Goal: Transaction & Acquisition: Obtain resource

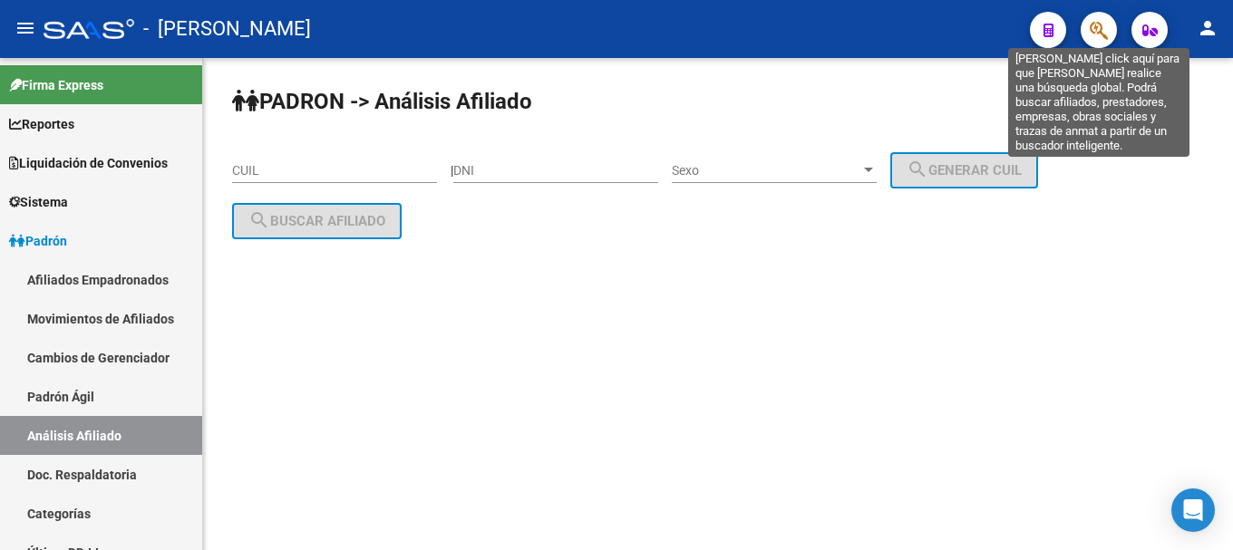
click at [1101, 30] on icon "button" at bounding box center [1099, 30] width 18 height 21
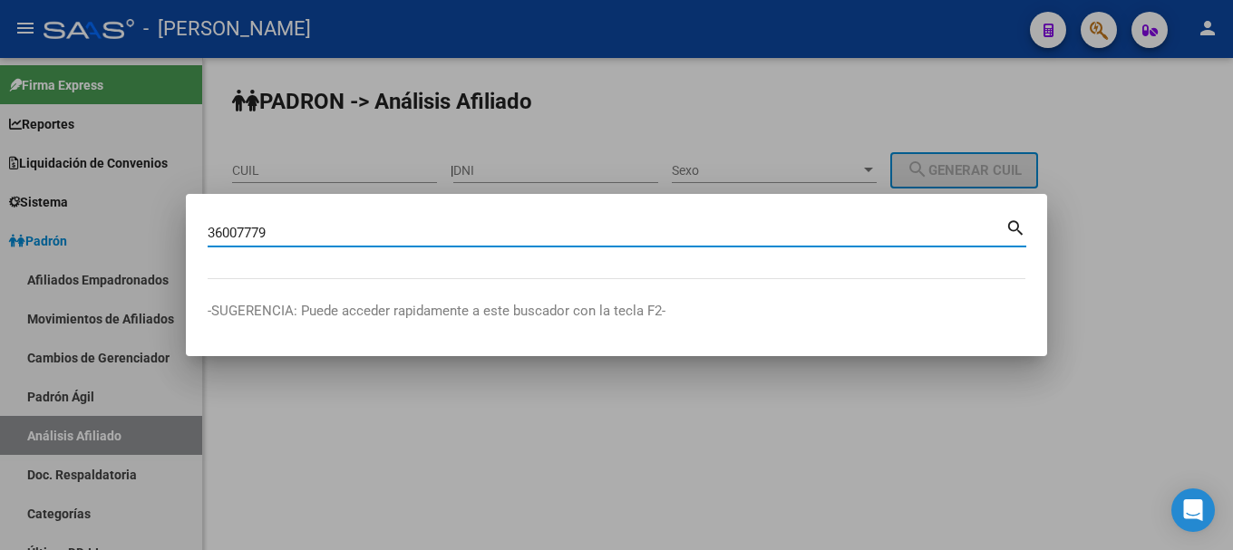
type input "36007779"
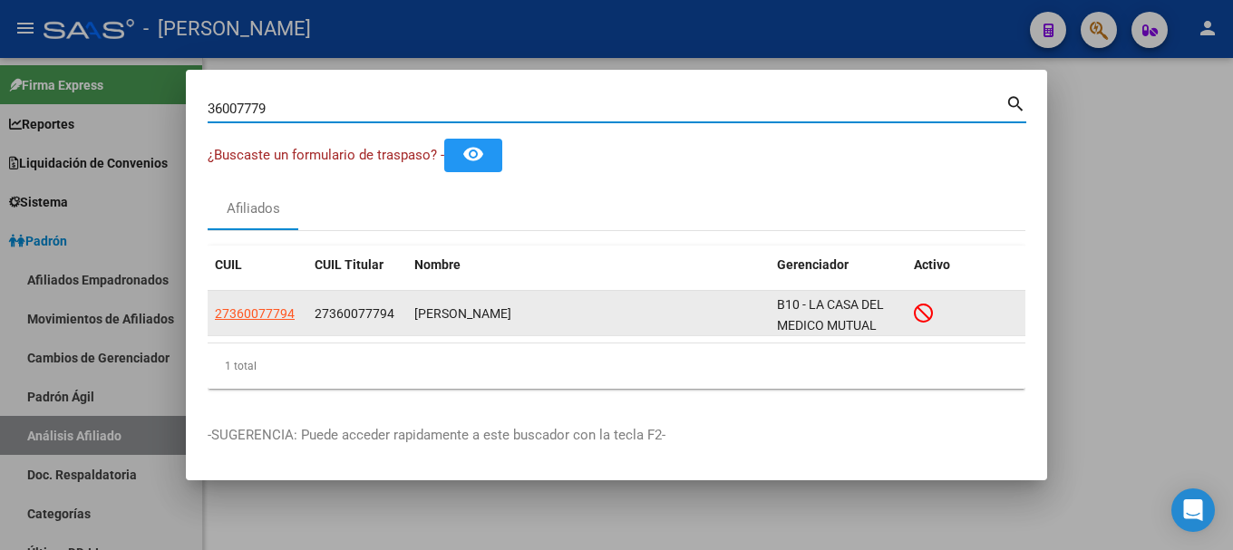
click at [260, 321] on app-link-go-to "27360077794" at bounding box center [255, 314] width 80 height 21
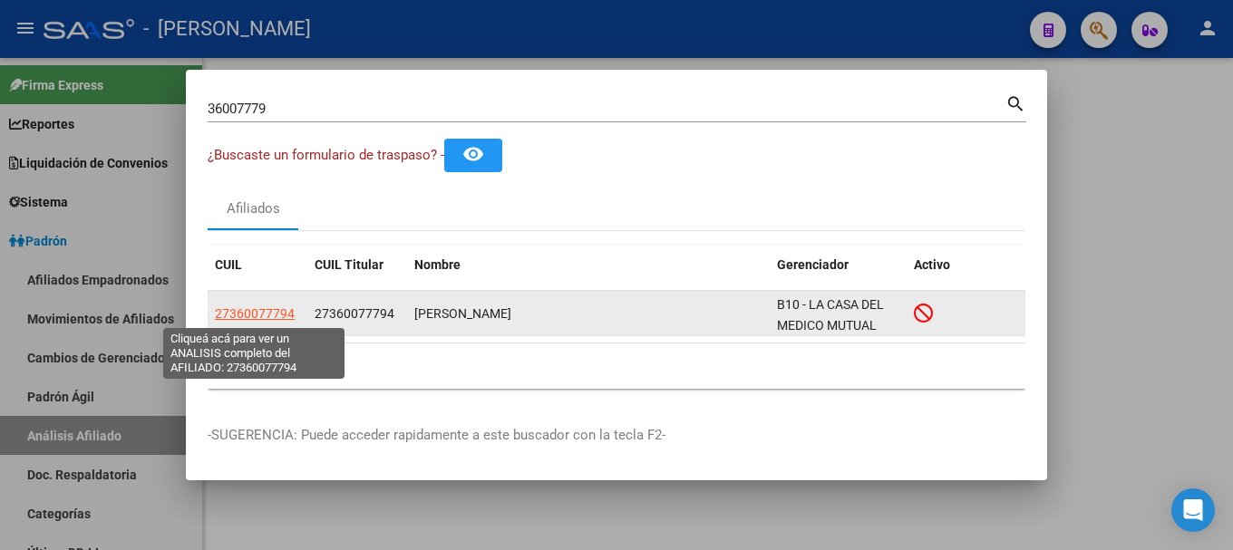
click at [260, 312] on span "27360077794" at bounding box center [255, 313] width 80 height 15
type textarea "27360077794"
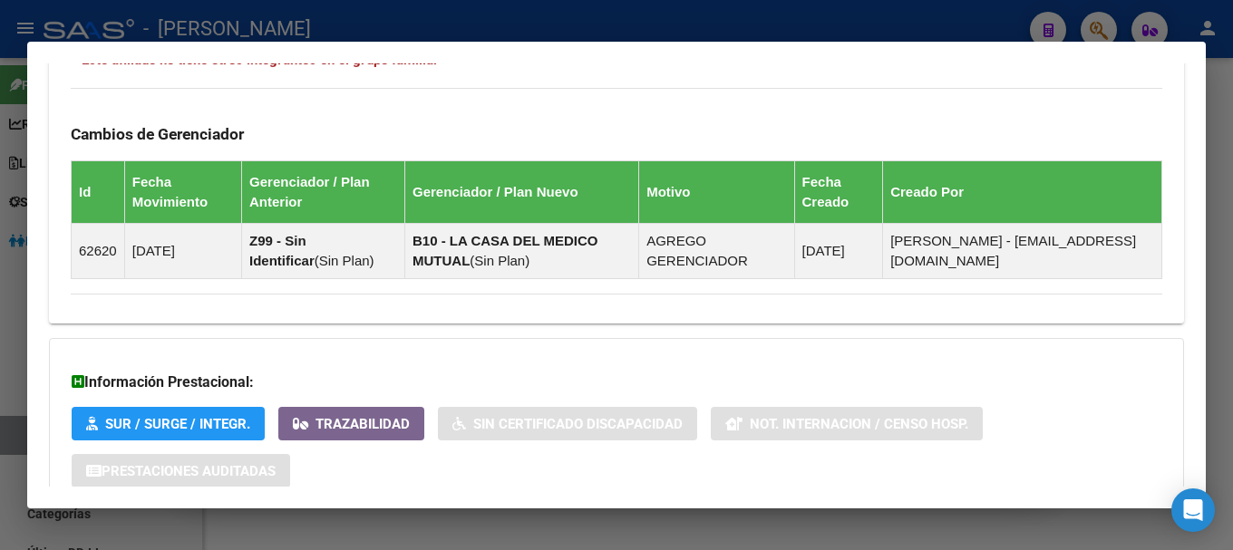
scroll to position [1213, 0]
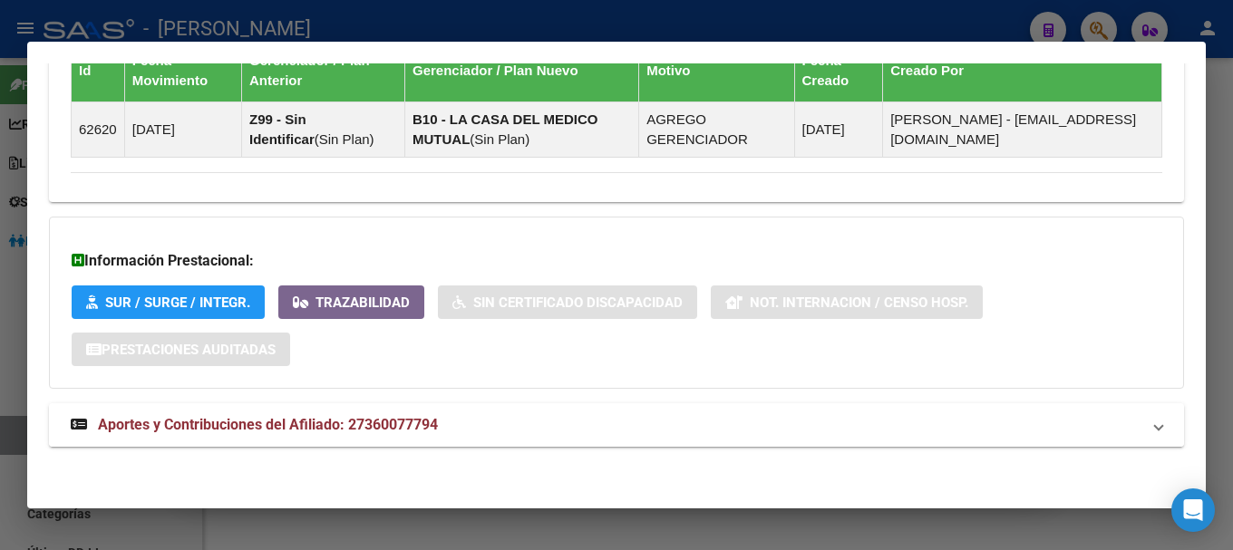
click at [608, 437] on mat-expansion-panel-header "Aportes y Contribuciones del Afiliado: 27360077794" at bounding box center [616, 425] width 1135 height 44
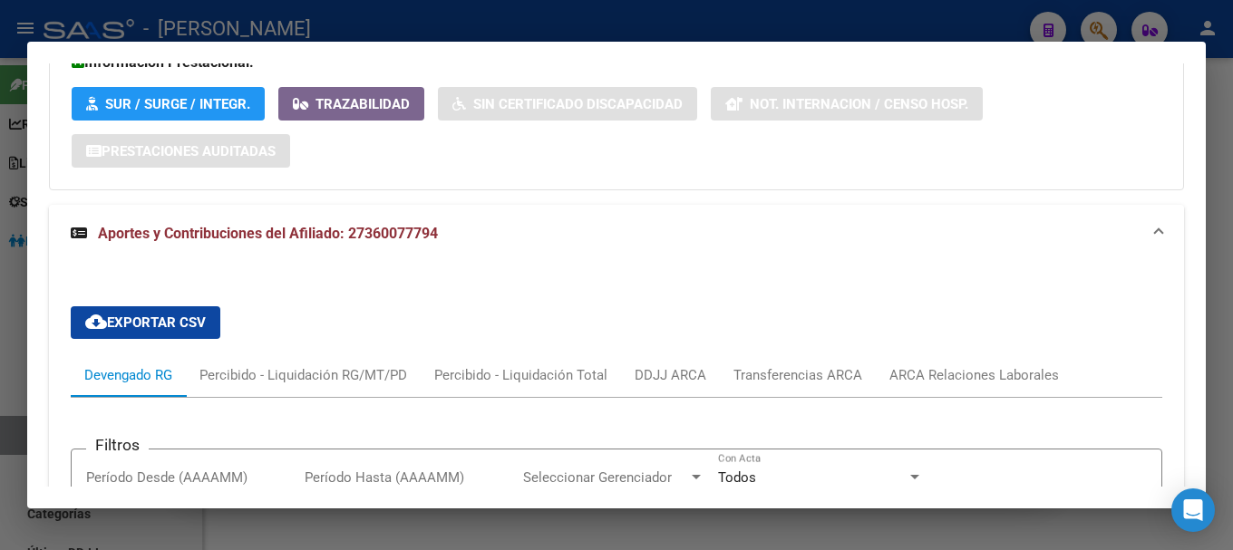
scroll to position [1411, 0]
click at [724, 242] on mat-panel-title "Aportes y Contribuciones del Afiliado: 27360077794" at bounding box center [606, 235] width 1070 height 22
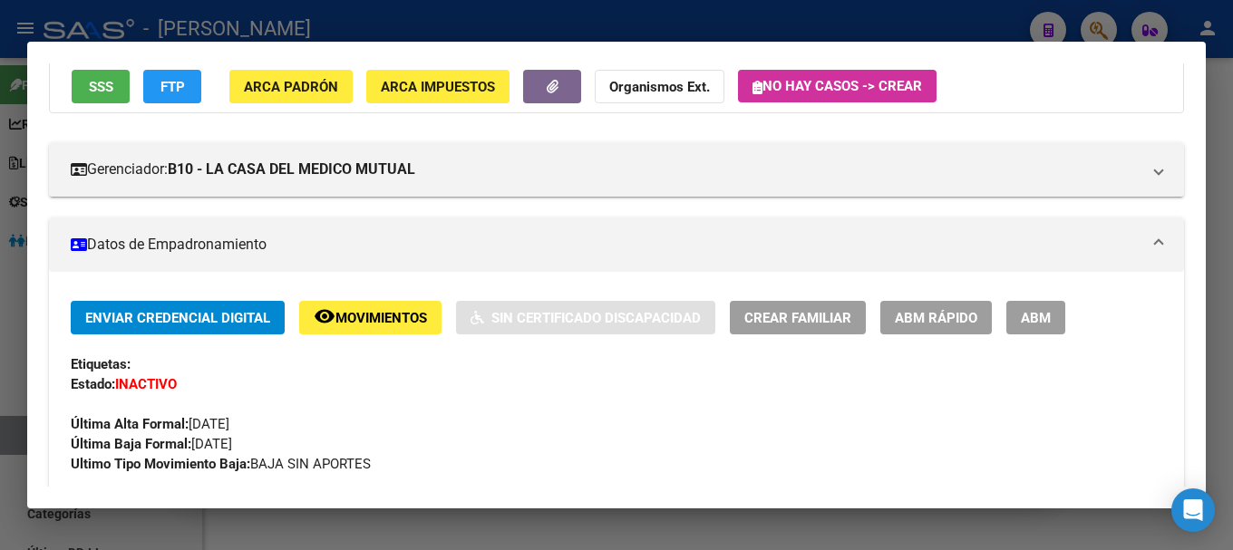
scroll to position [0, 0]
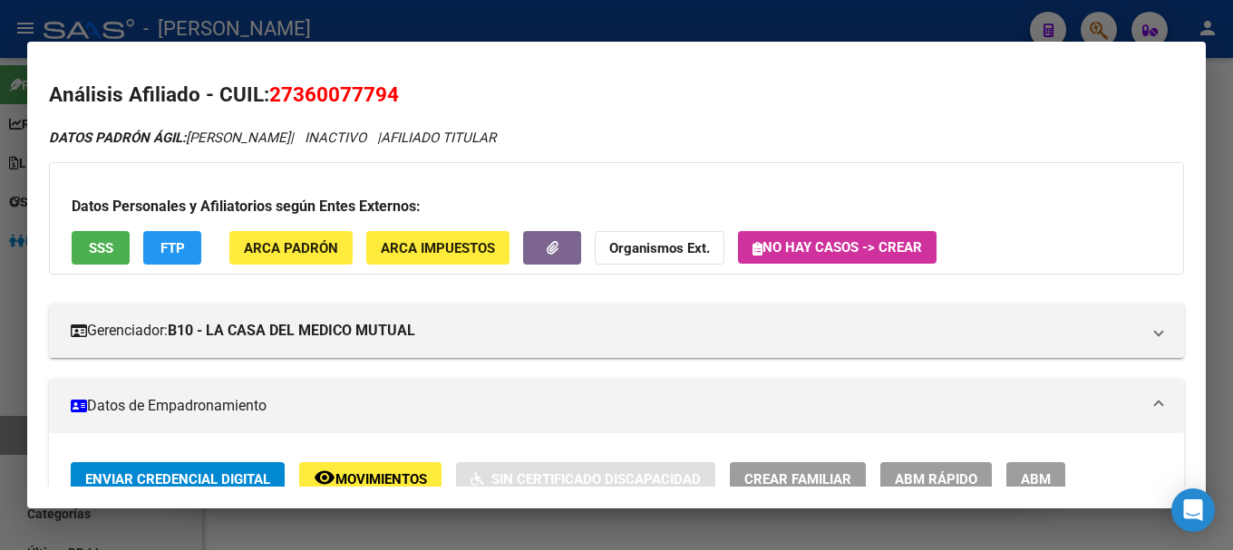
click at [749, 20] on div at bounding box center [616, 275] width 1233 height 550
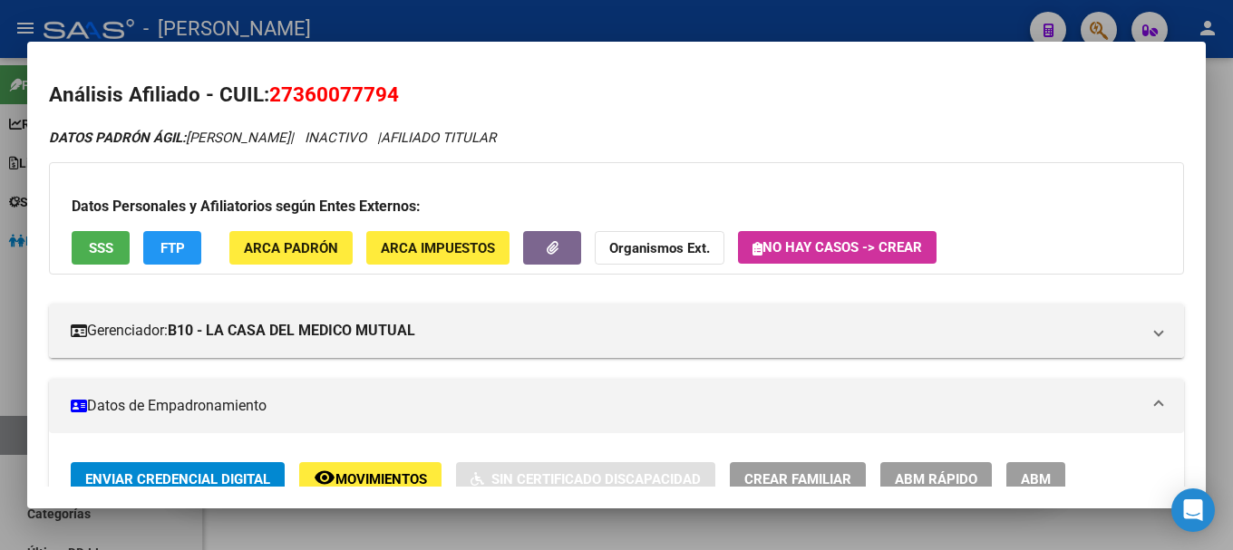
click at [750, 20] on div at bounding box center [616, 275] width 1233 height 550
